Goal: Information Seeking & Learning: Learn about a topic

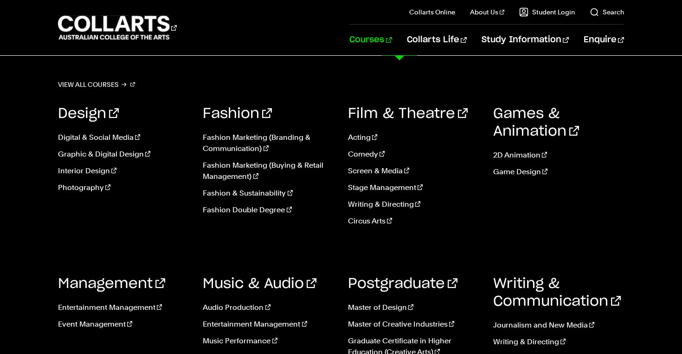
scroll to position [4, 0]
click at [385, 326] on link "Master of Creative Industries" at bounding box center [413, 323] width 131 height 11
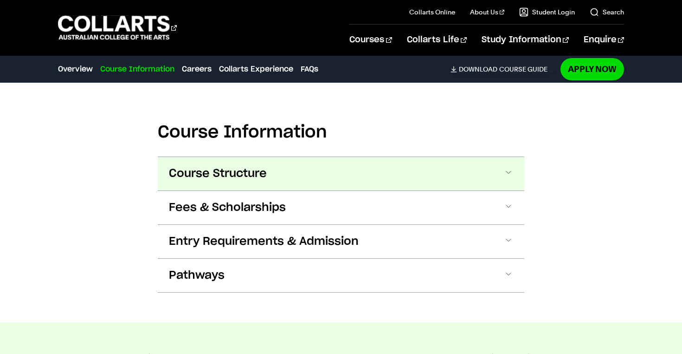
click at [244, 178] on span "Course Structure" at bounding box center [218, 173] width 98 height 15
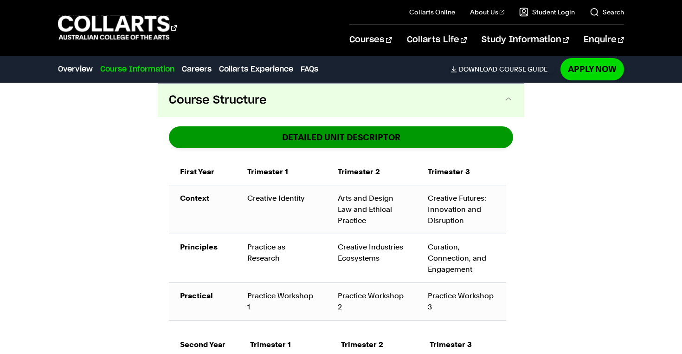
scroll to position [617, 0]
click at [339, 136] on link "DETAILED UNIT DESCRIPTOR" at bounding box center [341, 137] width 344 height 22
